Goal: Find specific page/section: Find specific page/section

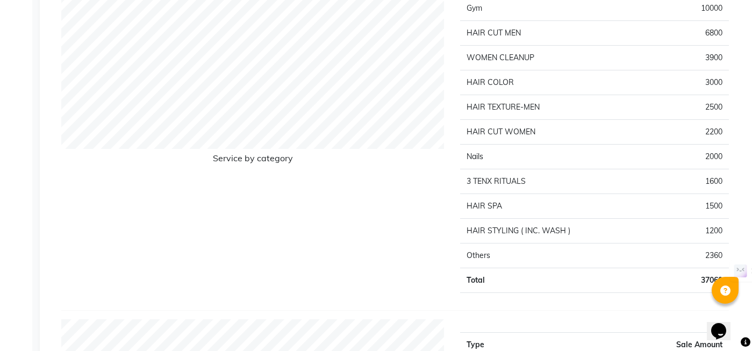
scroll to position [551, 0]
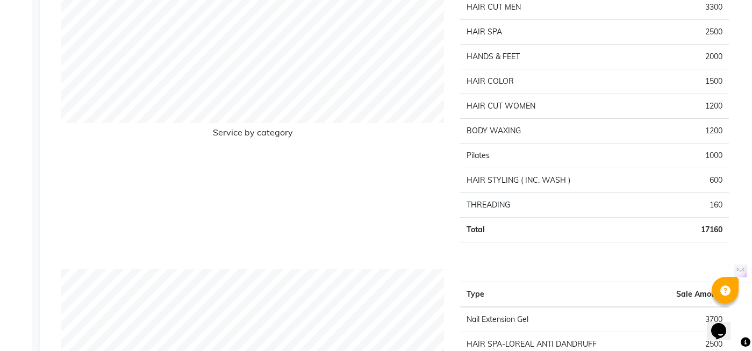
scroll to position [1589, 0]
